Goal: Task Accomplishment & Management: Complete application form

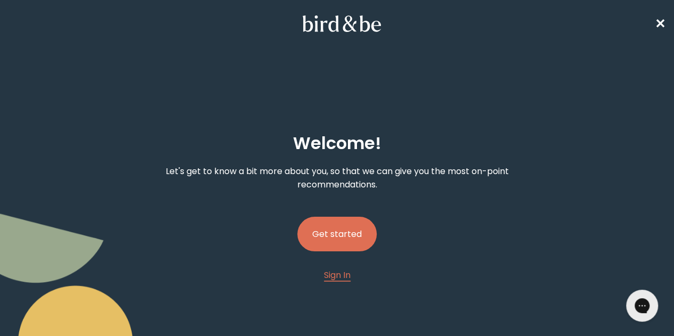
click at [329, 217] on button "Get started" at bounding box center [336, 234] width 79 height 35
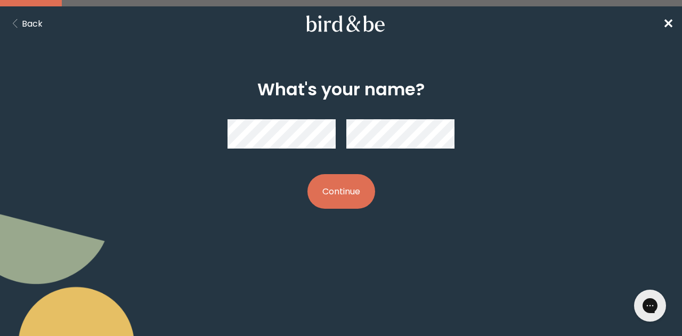
click at [412, 272] on body "plus-circle minus-circle close-circle Bird & Be Logo Bird & Be Logo arrow-left …" at bounding box center [341, 168] width 682 height 336
click at [330, 192] on button "Continue" at bounding box center [341, 191] width 68 height 35
